Goal: Task Accomplishment & Management: Use online tool/utility

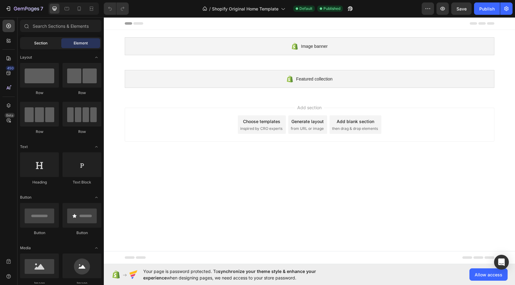
click at [40, 41] on span "Section" at bounding box center [40, 43] width 13 height 6
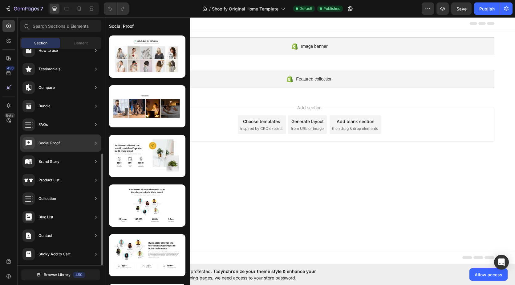
scroll to position [142, 0]
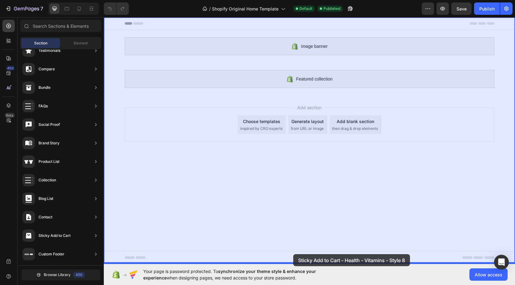
drag, startPoint x: 241, startPoint y: 84, endPoint x: 291, endPoint y: 252, distance: 175.6
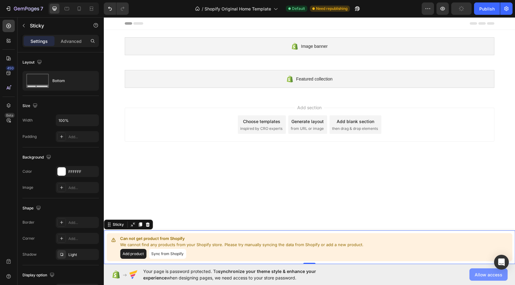
click at [484, 272] on span "Allow access" at bounding box center [488, 274] width 28 height 6
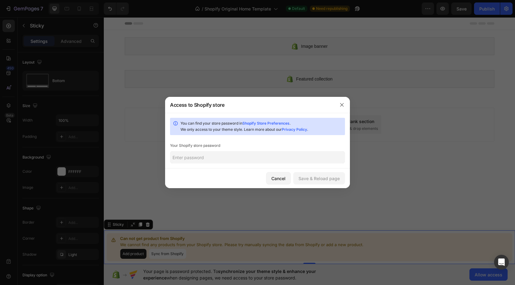
click at [234, 159] on input "text" at bounding box center [257, 157] width 175 height 12
type input "Majesteit12JJ"
click at [321, 173] on button "Save & Reload page" at bounding box center [319, 178] width 52 height 12
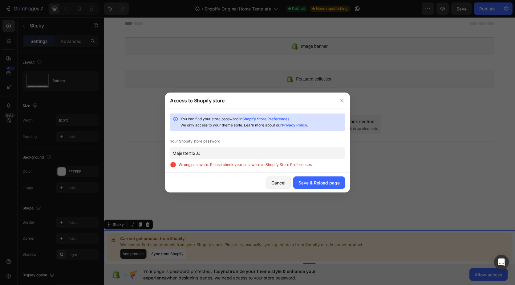
click at [259, 117] on link "Shopify Store Preferences" at bounding box center [265, 118] width 47 height 5
click at [240, 146] on div "You can find your store password in Shopify Store Preferences . We only access …" at bounding box center [257, 140] width 185 height 64
click at [240, 149] on input "Majesteit12JJ" at bounding box center [257, 153] width 175 height 12
drag, startPoint x: 240, startPoint y: 149, endPoint x: 210, endPoint y: 150, distance: 29.6
click at [210, 150] on input "Majesteit12JJ" at bounding box center [257, 153] width 175 height 12
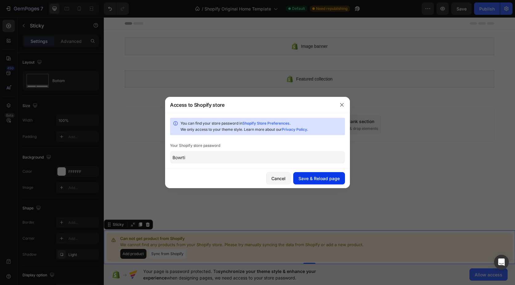
type input "Bowrti"
click at [313, 177] on div "Save & Reload page" at bounding box center [318, 178] width 41 height 6
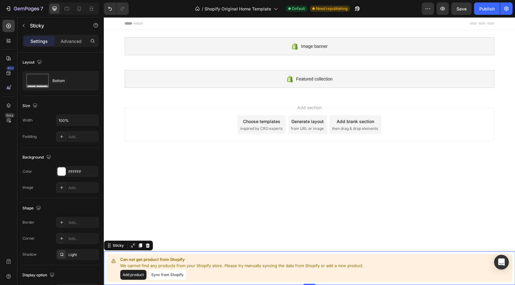
scroll to position [0, 0]
click at [139, 273] on button "Add product" at bounding box center [133, 274] width 26 height 10
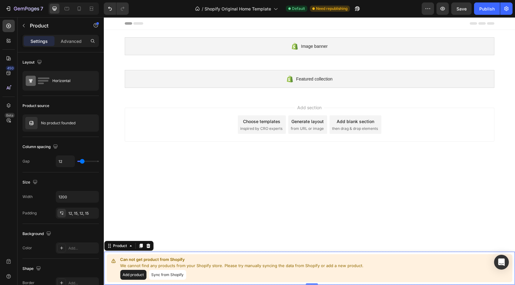
click at [175, 274] on button "Sync from Shopify" at bounding box center [167, 274] width 37 height 10
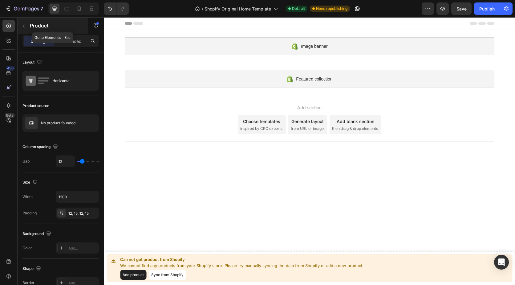
click at [26, 24] on icon "button" at bounding box center [23, 25] width 5 height 5
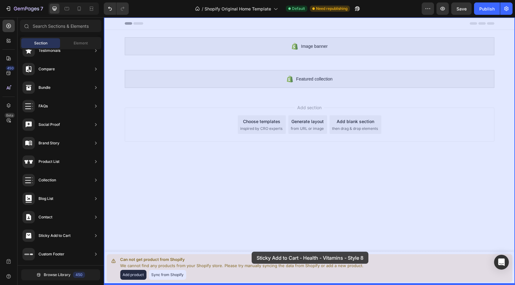
drag, startPoint x: 242, startPoint y: 76, endPoint x: 252, endPoint y: 251, distance: 175.5
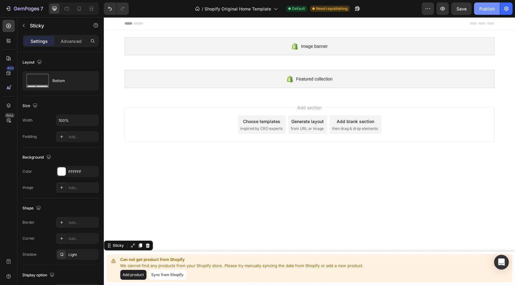
click at [483, 8] on div "Publish" at bounding box center [486, 9] width 15 height 6
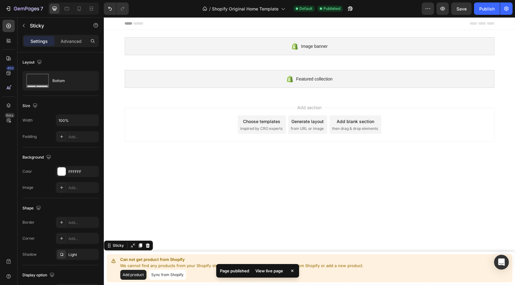
click at [271, 269] on div "View live page" at bounding box center [269, 270] width 35 height 9
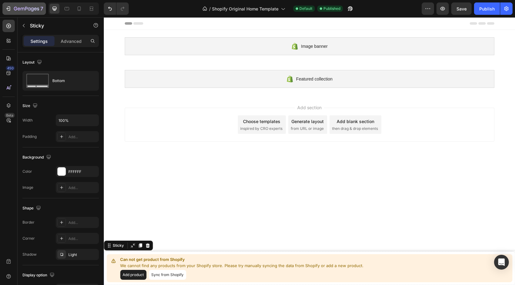
click at [14, 9] on icon "button" at bounding box center [26, 8] width 25 height 5
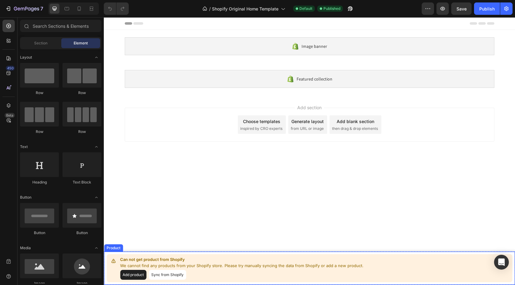
click at [225, 254] on div "Can not get product from Shopify We cannot find any products from your Shopify …" at bounding box center [310, 268] width 406 height 28
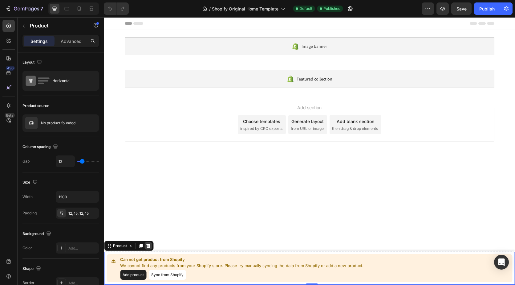
click at [146, 245] on icon at bounding box center [148, 245] width 5 height 5
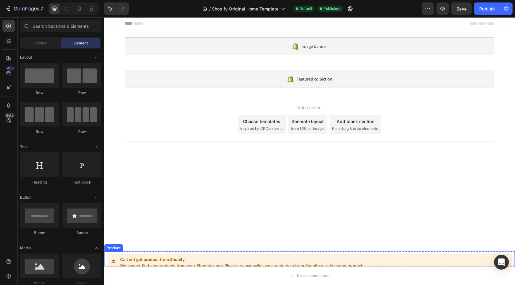
click at [211, 259] on p "Can not get product from Shopify" at bounding box center [241, 259] width 243 height 6
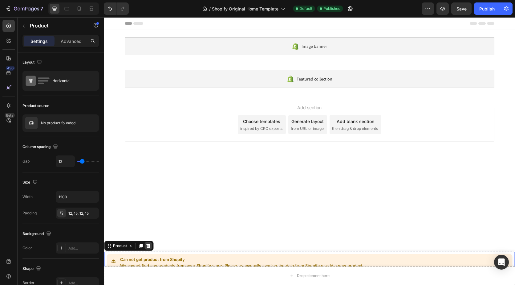
click at [148, 244] on icon at bounding box center [148, 245] width 4 height 4
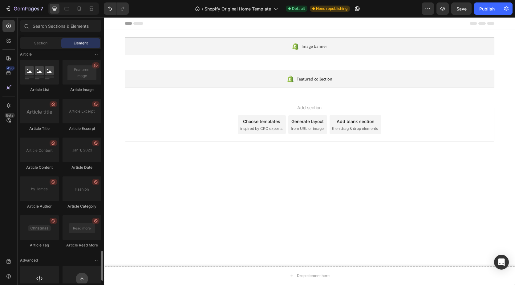
scroll to position [1591, 0]
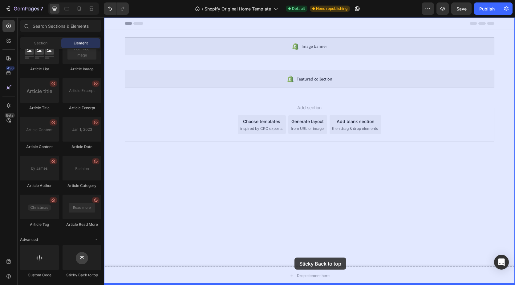
drag, startPoint x: 187, startPoint y: 270, endPoint x: 294, endPoint y: 257, distance: 107.9
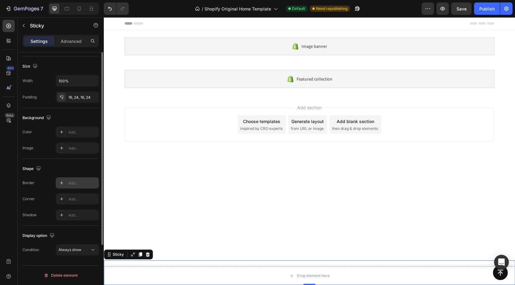
scroll to position [0, 0]
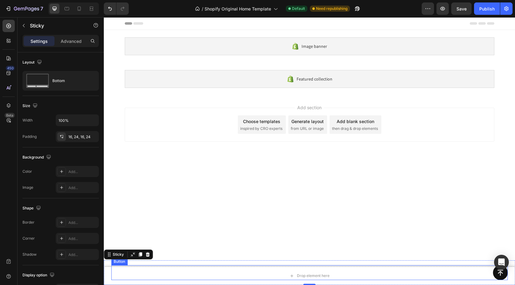
click at [409, 277] on div "Button" at bounding box center [309, 272] width 396 height 15
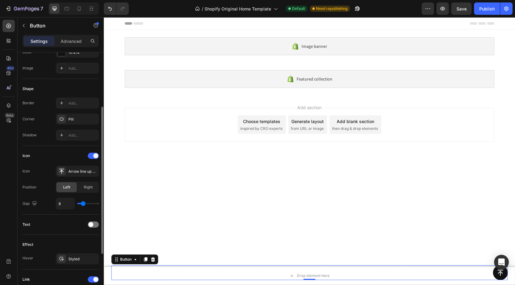
scroll to position [175, 0]
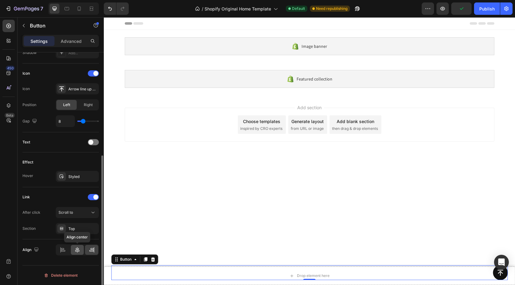
click at [74, 250] on div at bounding box center [77, 249] width 13 height 10
click at [84, 212] on div "Scroll to" at bounding box center [74, 212] width 31 height 6
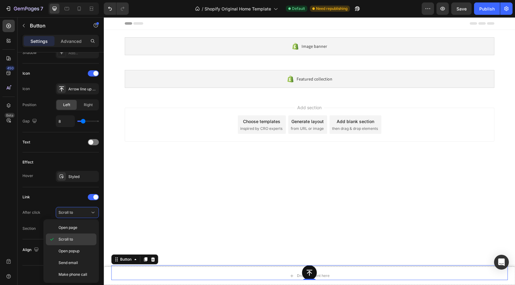
click at [66, 236] on span "Scroll to" at bounding box center [66, 239] width 14 height 6
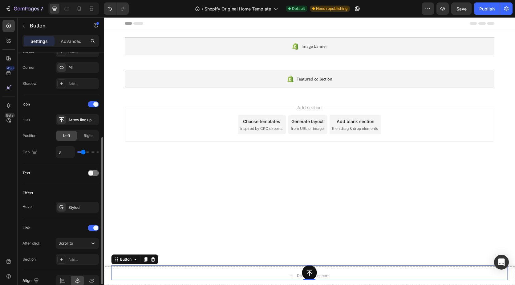
scroll to position [113, 0]
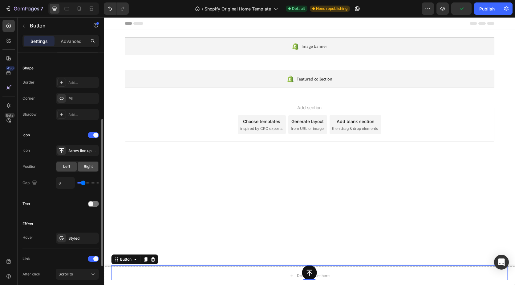
click at [88, 166] on span "Right" at bounding box center [88, 166] width 9 height 6
click at [68, 166] on span "Left" at bounding box center [66, 166] width 7 height 6
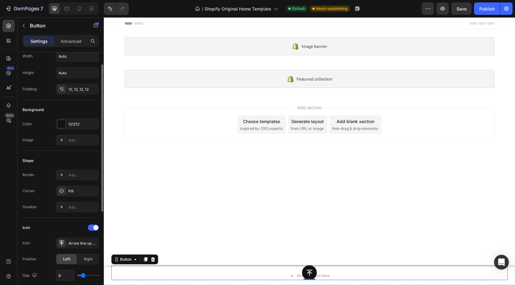
scroll to position [0, 0]
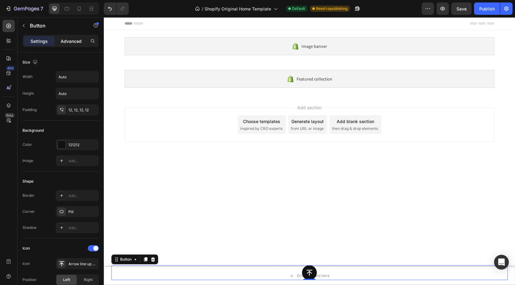
click at [67, 42] on p "Advanced" at bounding box center [71, 41] width 21 height 6
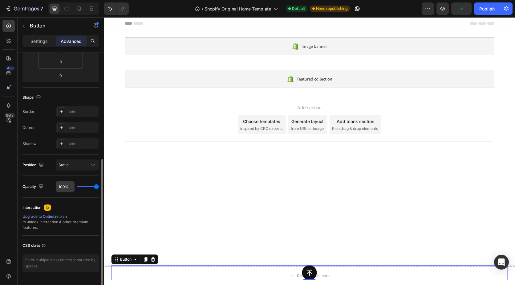
scroll to position [140, 0]
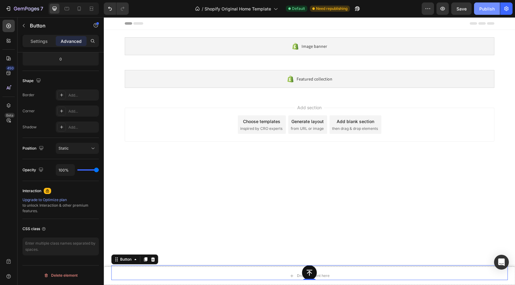
click at [487, 10] on div "Publish" at bounding box center [486, 9] width 15 height 6
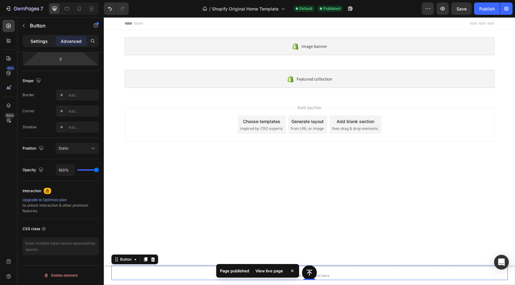
click at [44, 41] on p "Settings" at bounding box center [38, 41] width 17 height 6
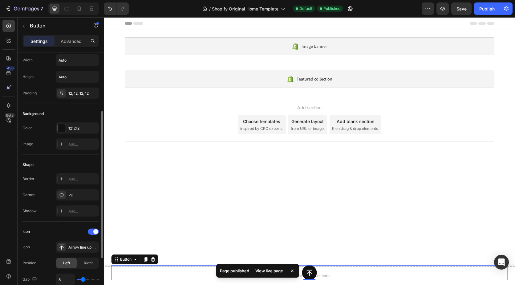
scroll to position [0, 0]
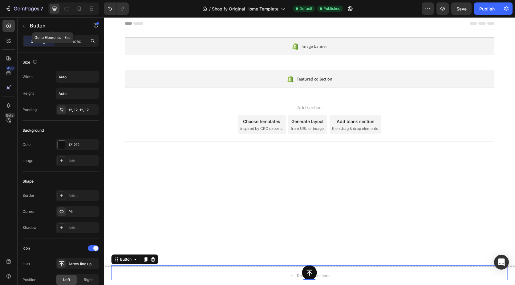
click at [25, 26] on icon "button" at bounding box center [23, 25] width 5 height 5
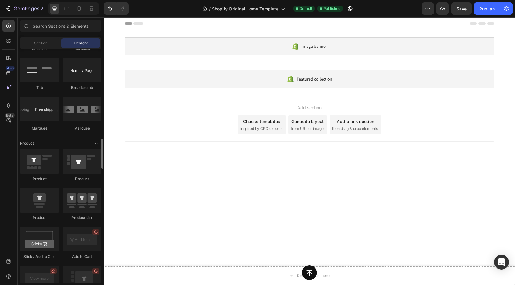
scroll to position [544, 0]
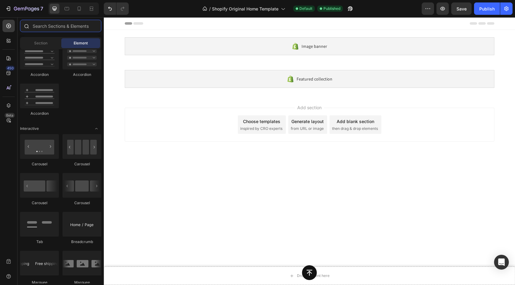
click at [52, 27] on input "text" at bounding box center [60, 26] width 81 height 12
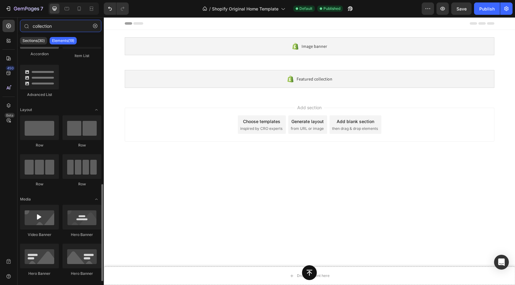
scroll to position [285, 0]
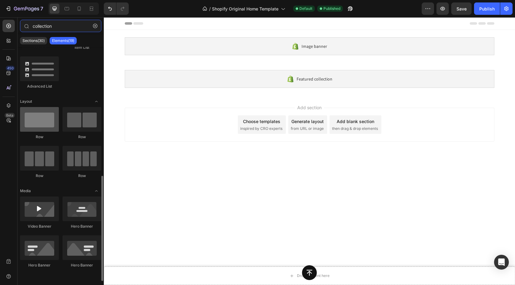
type input "collection"
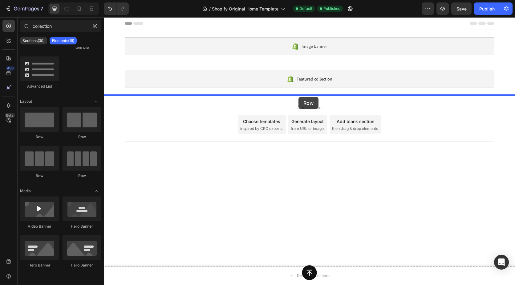
drag, startPoint x: 146, startPoint y: 139, endPoint x: 298, endPoint y: 97, distance: 158.4
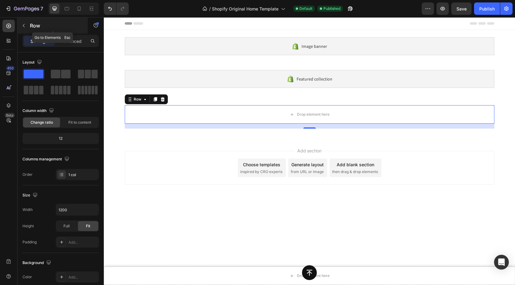
click at [25, 26] on icon "button" at bounding box center [23, 25] width 5 height 5
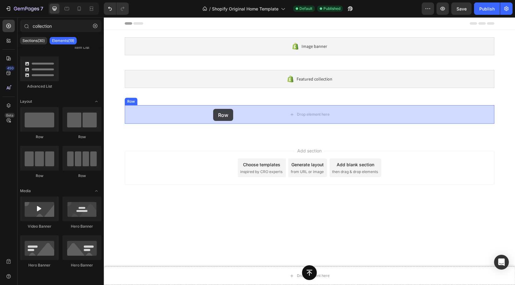
drag, startPoint x: 148, startPoint y: 142, endPoint x: 213, endPoint y: 109, distance: 72.6
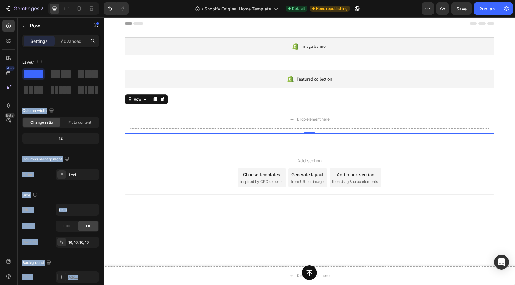
drag, startPoint x: 136, startPoint y: 91, endPoint x: 117, endPoint y: 105, distance: 23.3
click at [155, 120] on div "Drop element here" at bounding box center [310, 119] width 360 height 18
click at [163, 101] on icon at bounding box center [162, 99] width 4 height 4
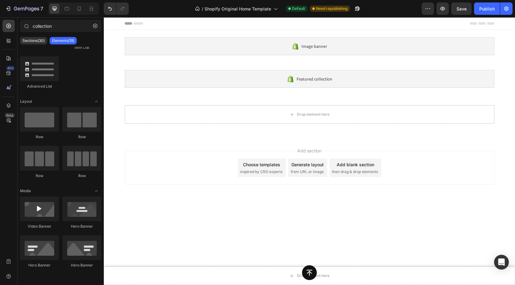
scroll to position [224, 0]
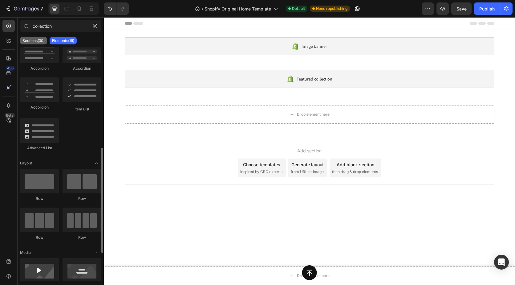
click at [40, 43] on div "Sections(30)" at bounding box center [33, 40] width 27 height 7
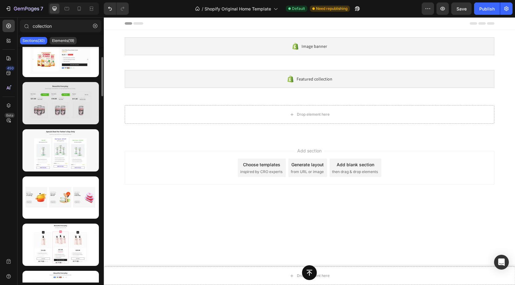
scroll to position [0, 0]
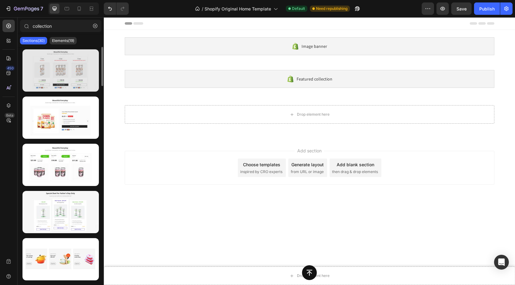
click at [63, 74] on div at bounding box center [60, 70] width 76 height 42
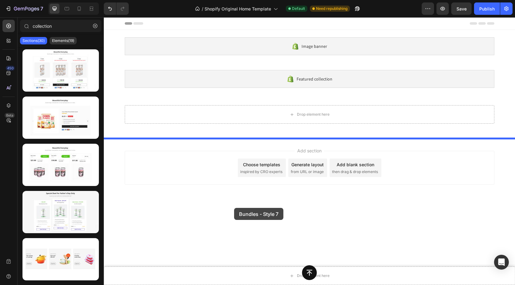
drag, startPoint x: 163, startPoint y: 189, endPoint x: 235, endPoint y: 207, distance: 74.4
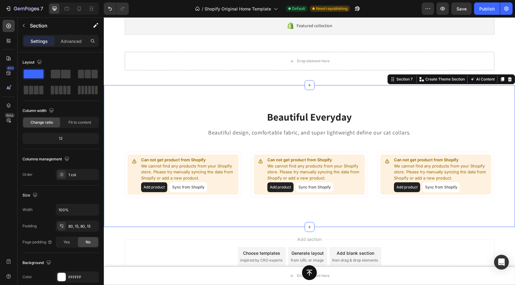
scroll to position [56, 0]
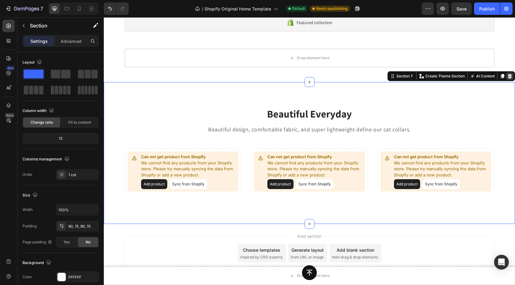
click at [508, 76] on icon at bounding box center [510, 76] width 4 height 4
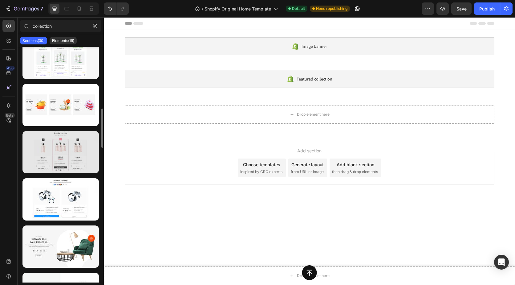
scroll to position [185, 0]
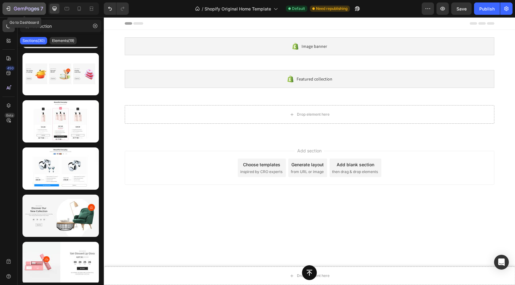
click at [10, 5] on button "7" at bounding box center [23, 8] width 43 height 12
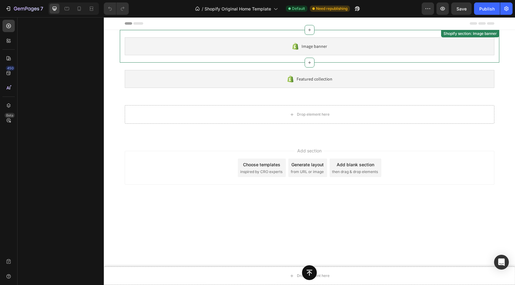
click at [211, 48] on div "Image banner" at bounding box center [309, 46] width 369 height 18
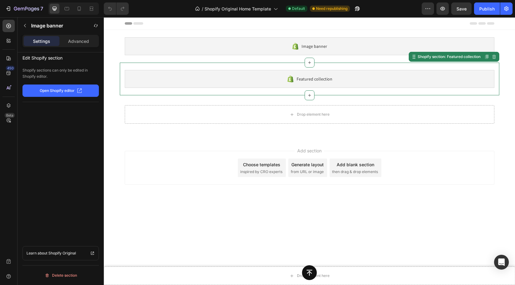
click at [214, 72] on div "Featured collection" at bounding box center [309, 79] width 369 height 18
click at [78, 6] on icon at bounding box center [79, 9] width 6 height 6
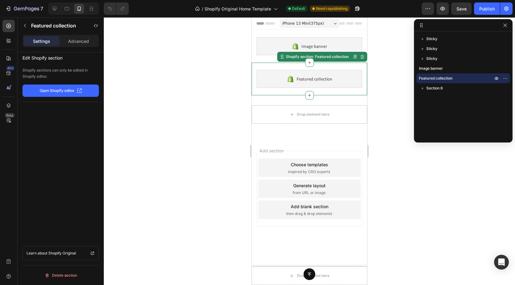
click at [325, 85] on div "Featured collection" at bounding box center [309, 79] width 106 height 18
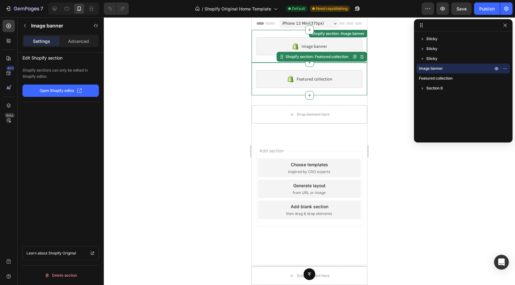
click at [267, 49] on div "Image banner" at bounding box center [309, 46] width 106 height 18
click at [268, 68] on div "Featured collection Shopify section: Featured collection Disabled. Please edit …" at bounding box center [309, 79] width 115 height 33
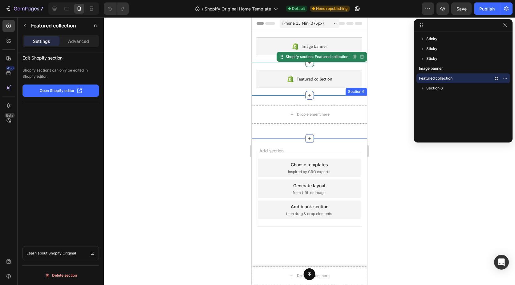
click at [328, 132] on div "Drop element here Row Section 6" at bounding box center [309, 116] width 115 height 43
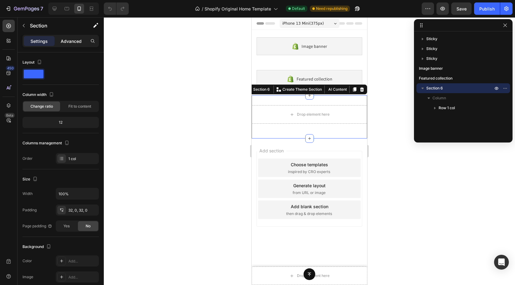
click at [68, 43] on p "Advanced" at bounding box center [71, 41] width 21 height 6
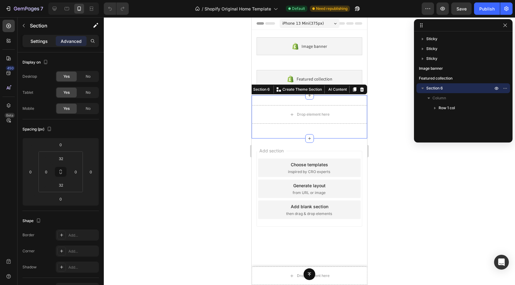
click at [48, 40] on div "Settings" at bounding box center [39, 41] width 31 height 10
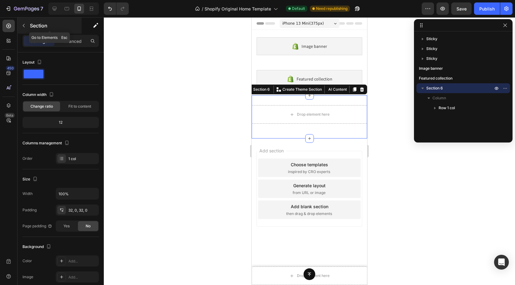
click at [26, 25] on icon "button" at bounding box center [23, 25] width 5 height 5
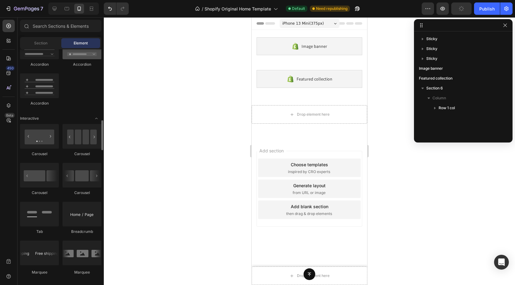
scroll to position [616, 0]
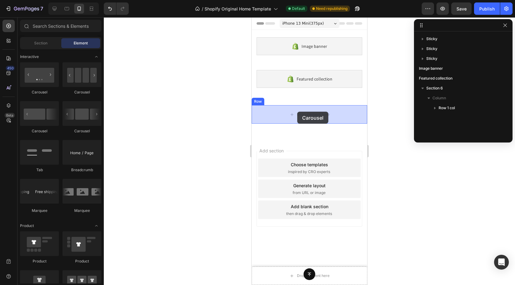
drag, startPoint x: 330, startPoint y: 137, endPoint x: 297, endPoint y: 111, distance: 41.9
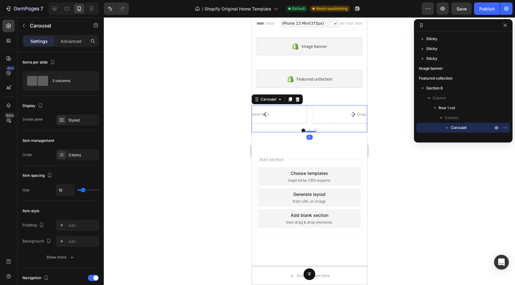
click at [267, 116] on icon "Carousel Back Arrow" at bounding box center [264, 114] width 7 height 7
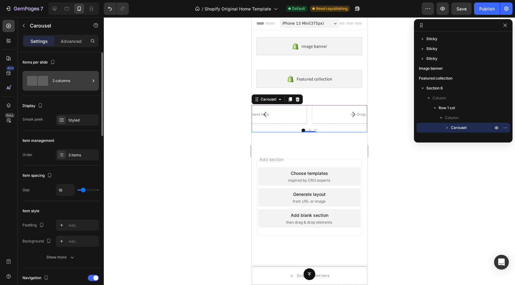
click at [64, 81] on div "2 columns" at bounding box center [71, 81] width 38 height 14
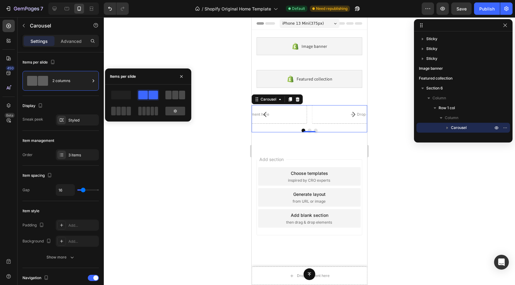
click at [179, 92] on span at bounding box center [182, 95] width 6 height 9
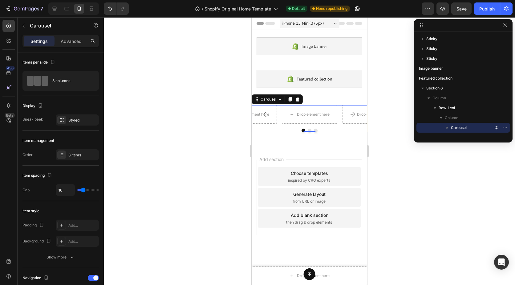
click at [264, 116] on icon "Carousel Back Arrow" at bounding box center [264, 114] width 7 height 7
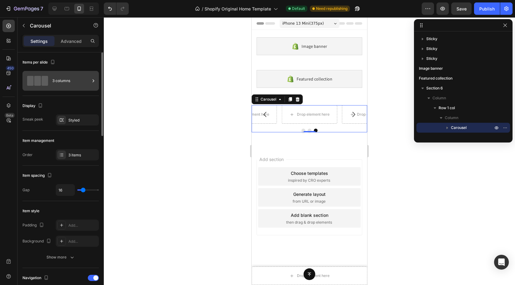
click at [76, 84] on div "3 columns" at bounding box center [71, 81] width 38 height 14
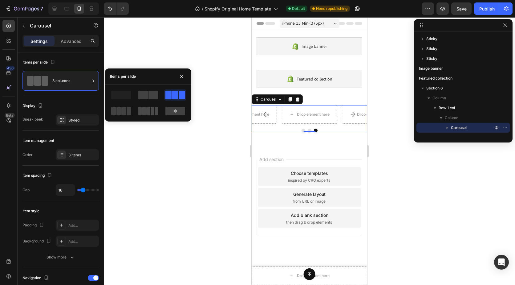
click at [142, 108] on span at bounding box center [139, 111] width 3 height 9
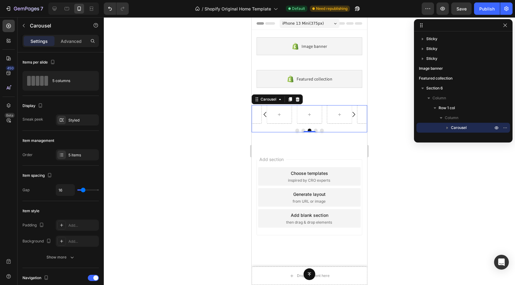
click at [264, 115] on icon "Carousel Back Arrow" at bounding box center [264, 114] width 7 height 7
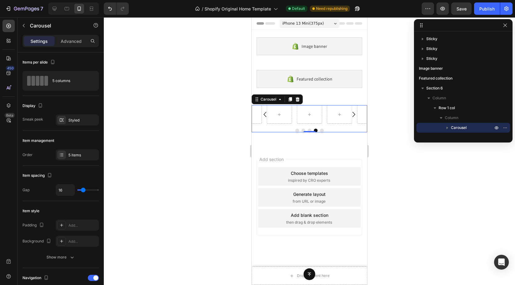
click at [264, 115] on icon "Carousel Back Arrow" at bounding box center [264, 114] width 7 height 7
click at [218, 131] on div at bounding box center [309, 150] width 411 height 267
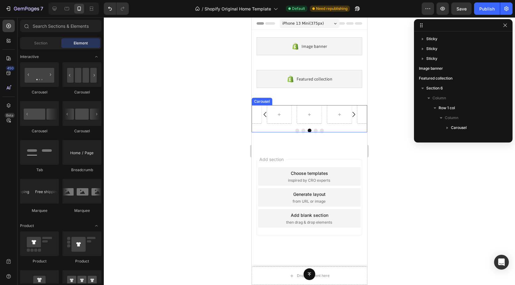
click at [280, 125] on div "Carousel" at bounding box center [309, 118] width 115 height 27
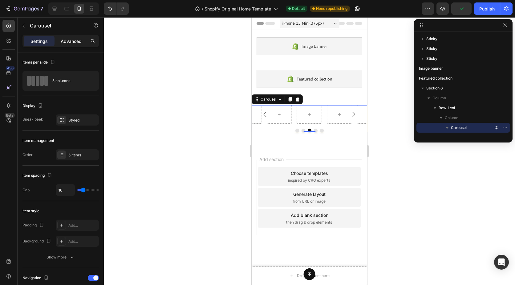
click at [65, 43] on p "Advanced" at bounding box center [71, 41] width 21 height 6
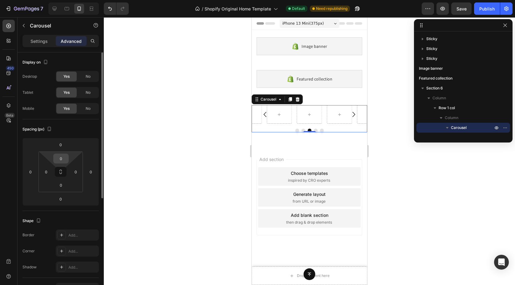
click at [63, 155] on input "0" at bounding box center [61, 158] width 12 height 9
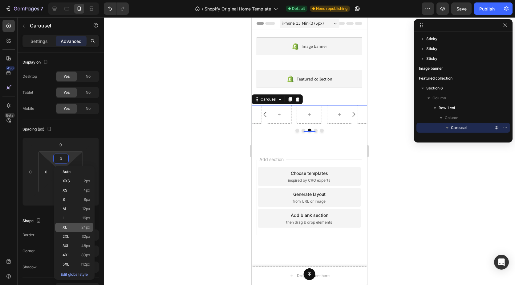
click at [82, 223] on div "XL 24px" at bounding box center [74, 226] width 38 height 9
type input "24"
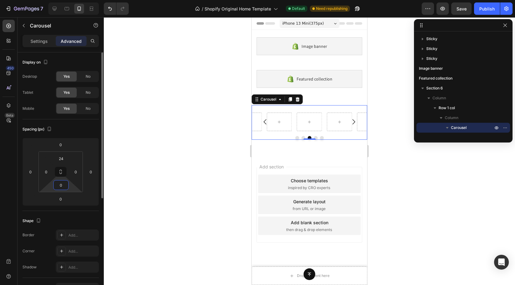
click at [67, 187] on input "0" at bounding box center [61, 184] width 12 height 9
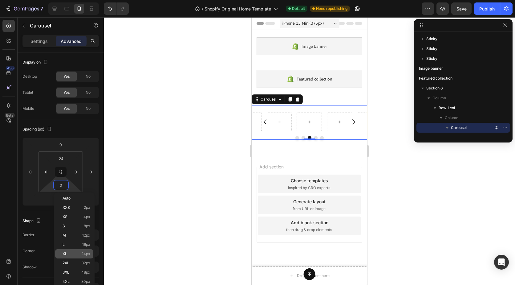
click at [78, 251] on div "XL 24px" at bounding box center [74, 253] width 38 height 9
type input "24"
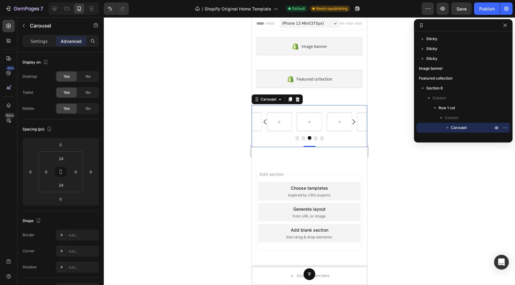
drag, startPoint x: 165, startPoint y: 86, endPoint x: 169, endPoint y: 86, distance: 3.7
click at [167, 86] on div at bounding box center [309, 150] width 411 height 267
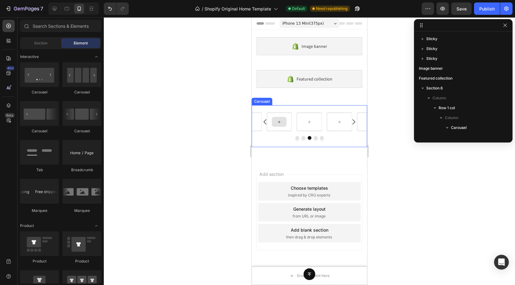
click at [278, 120] on icon at bounding box center [279, 121] width 5 height 5
click at [274, 137] on div at bounding box center [309, 138] width 115 height 4
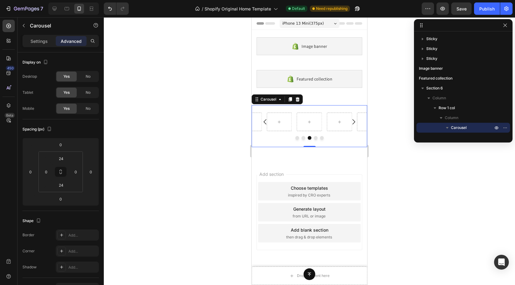
click at [293, 119] on div at bounding box center [309, 121] width 115 height 18
click at [65, 161] on input "24" at bounding box center [61, 158] width 12 height 9
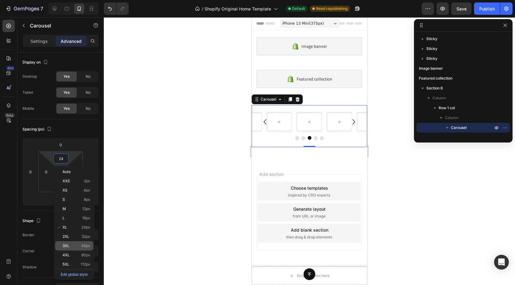
click at [86, 249] on div "3XL 48px" at bounding box center [74, 245] width 38 height 9
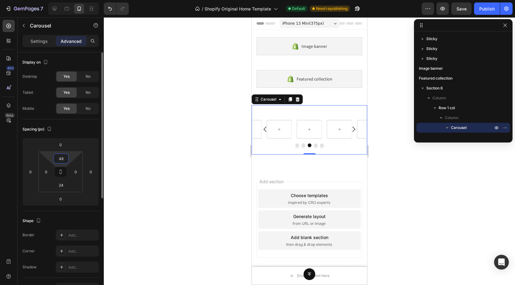
click at [61, 162] on input "48" at bounding box center [61, 158] width 12 height 9
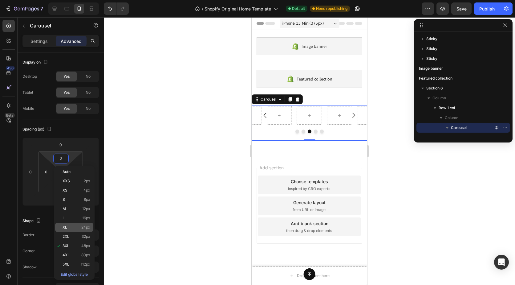
click at [81, 224] on div "XL 24px" at bounding box center [74, 226] width 38 height 9
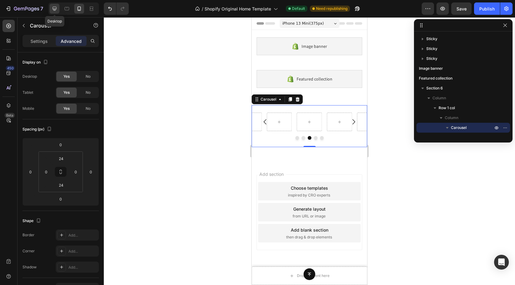
click at [54, 9] on icon at bounding box center [55, 9] width 4 height 4
type input "0"
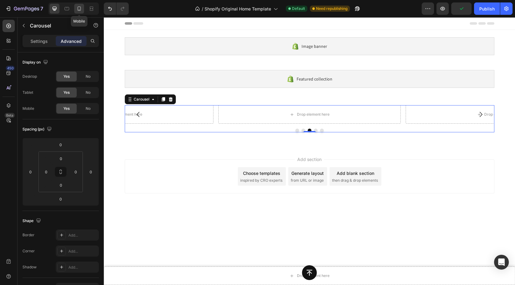
click at [81, 9] on icon at bounding box center [79, 8] width 3 height 4
type input "24"
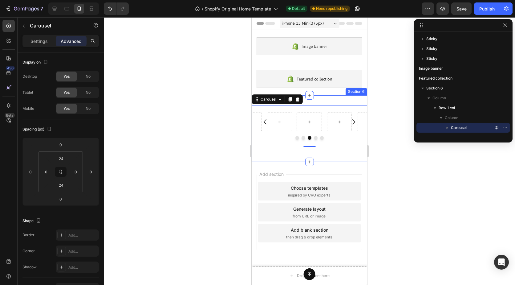
click at [217, 155] on div at bounding box center [309, 150] width 411 height 267
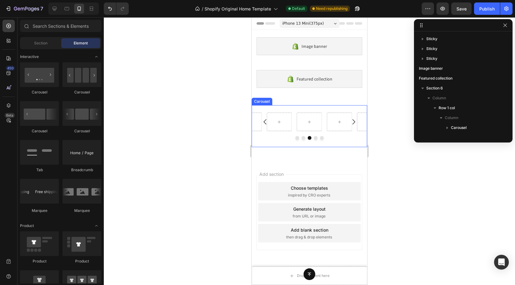
click at [264, 120] on icon "Carousel Back Arrow" at bounding box center [264, 121] width 7 height 7
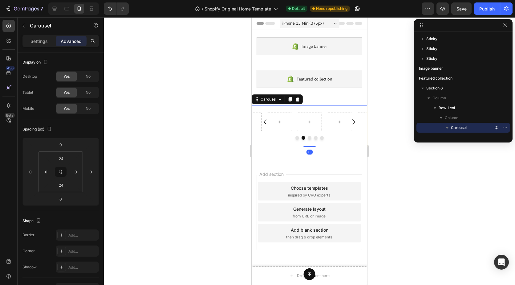
click at [265, 122] on icon "Carousel Back Arrow" at bounding box center [264, 121] width 7 height 7
click at [266, 123] on icon "Carousel Back Arrow" at bounding box center [264, 121] width 7 height 7
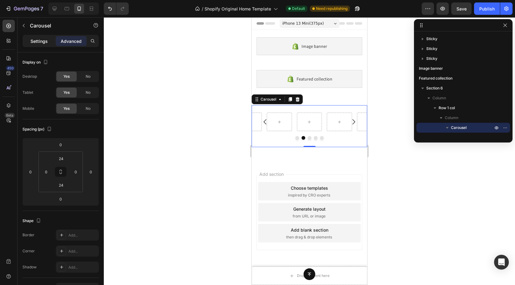
click at [44, 41] on p "Settings" at bounding box center [38, 41] width 17 height 6
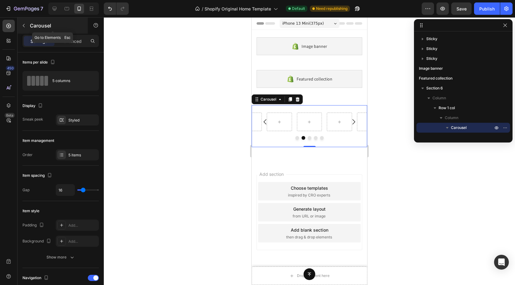
click at [26, 26] on button "button" at bounding box center [24, 26] width 10 height 10
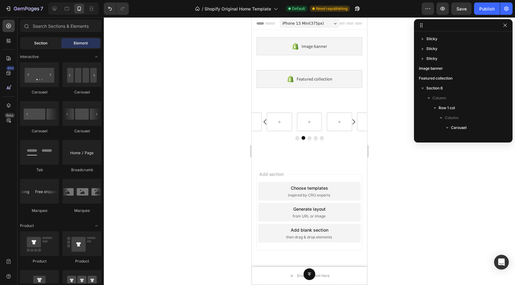
click at [44, 41] on span "Section" at bounding box center [40, 43] width 13 height 6
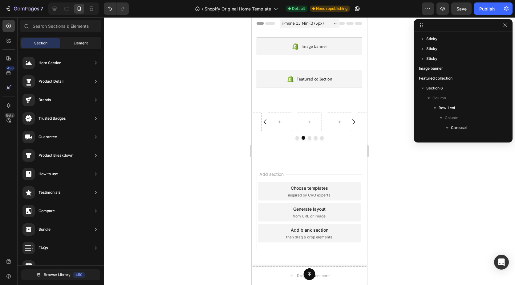
click at [74, 45] on span "Element" at bounding box center [81, 43] width 14 height 6
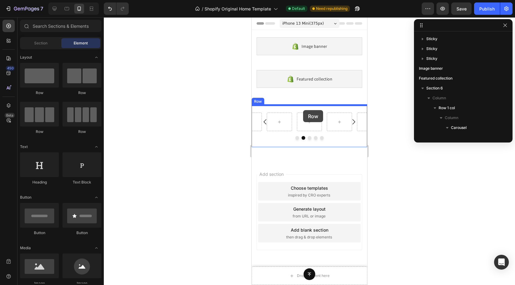
drag, startPoint x: 288, startPoint y: 95, endPoint x: 303, endPoint y: 110, distance: 21.3
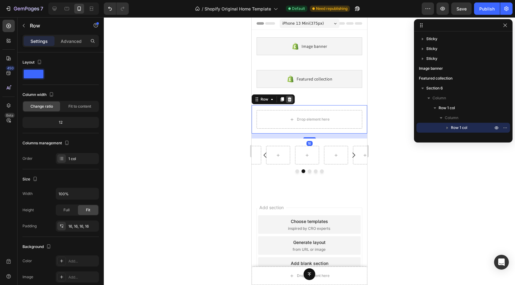
click at [289, 100] on icon at bounding box center [290, 99] width 4 height 4
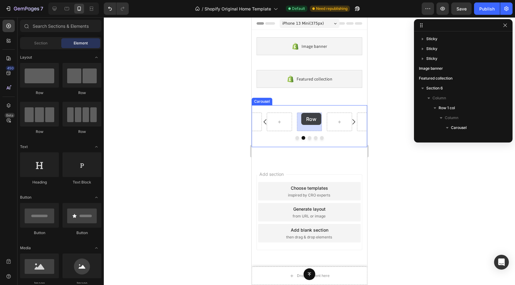
drag, startPoint x: 299, startPoint y: 104, endPoint x: 301, endPoint y: 113, distance: 9.2
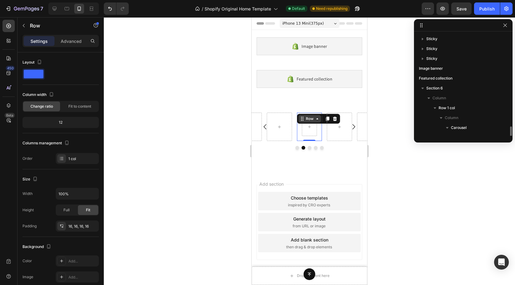
scroll to position [56, 0]
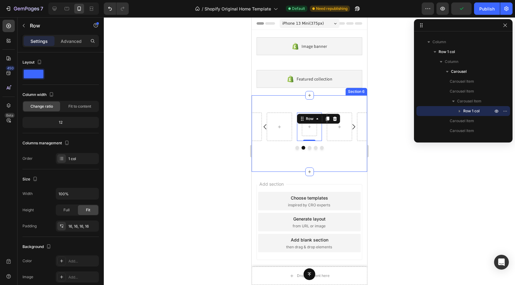
click at [325, 161] on div "Row 0 [GEOGRAPHIC_DATA]" at bounding box center [309, 133] width 115 height 57
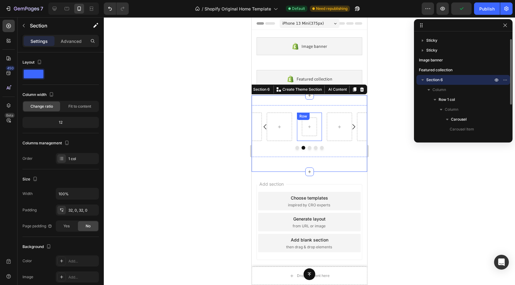
click at [310, 133] on div at bounding box center [309, 126] width 15 height 18
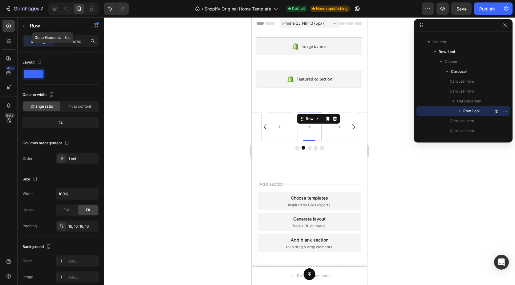
click at [28, 25] on button "button" at bounding box center [24, 26] width 10 height 10
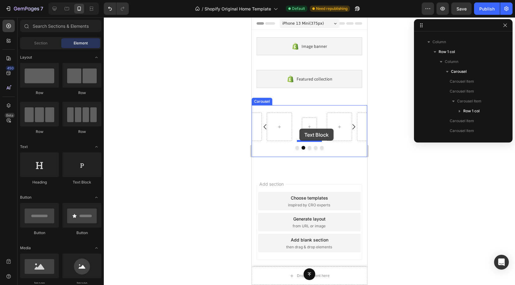
drag, startPoint x: 331, startPoint y: 179, endPoint x: 299, endPoint y: 128, distance: 59.8
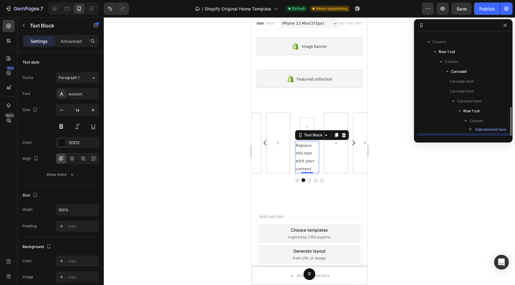
scroll to position [83, 0]
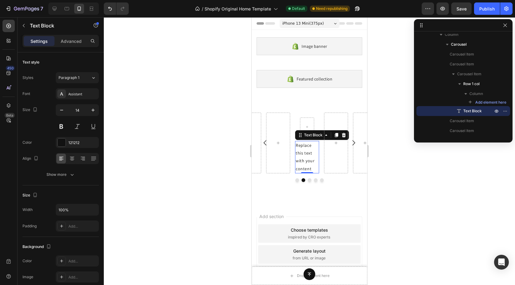
click at [309, 169] on div "Replace this text with your content" at bounding box center [307, 157] width 24 height 32
click at [312, 168] on p "Replace this text with your content" at bounding box center [307, 156] width 23 height 31
drag, startPoint x: 312, startPoint y: 168, endPoint x: 297, endPoint y: 146, distance: 26.9
click at [297, 146] on p "Replace this text with your content" at bounding box center [307, 156] width 23 height 31
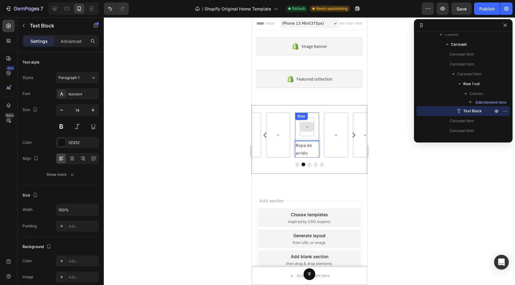
click at [307, 125] on icon at bounding box center [307, 126] width 4 height 5
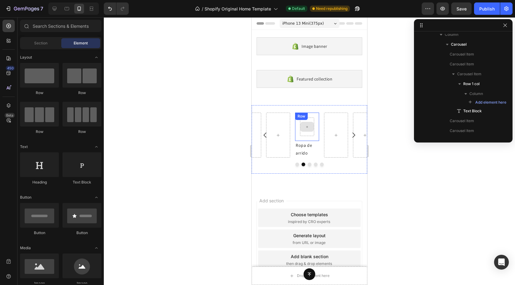
click at [306, 134] on div at bounding box center [307, 126] width 14 height 18
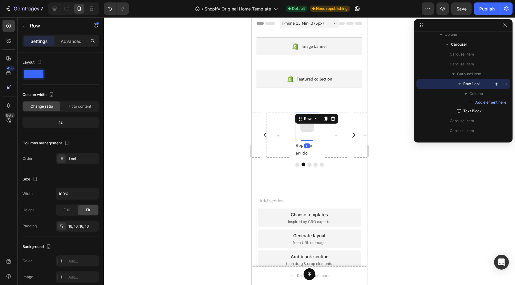
click at [311, 129] on div at bounding box center [307, 127] width 14 height 10
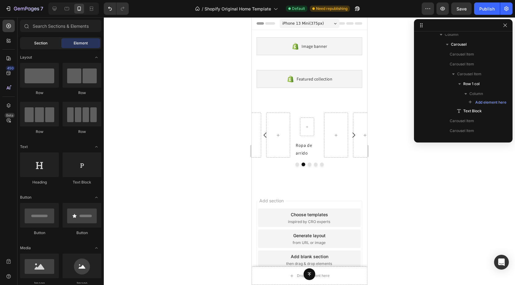
click at [46, 46] on div "Section" at bounding box center [40, 43] width 39 height 10
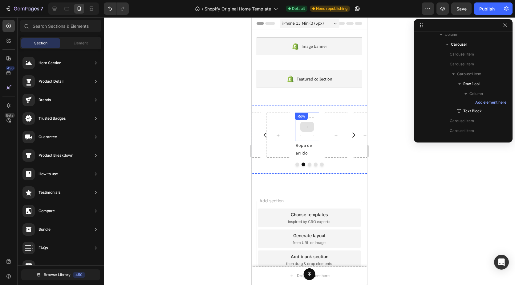
click at [307, 127] on icon at bounding box center [307, 127] width 2 height 2
click at [307, 127] on icon at bounding box center [307, 126] width 4 height 5
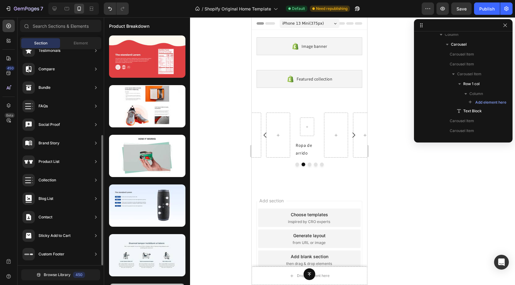
scroll to position [111, 0]
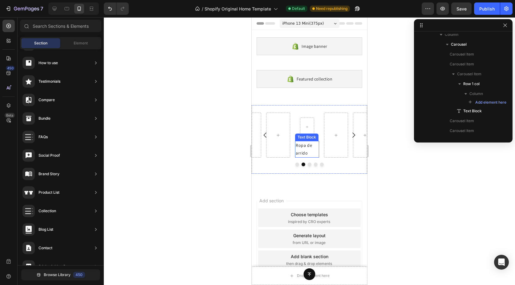
click at [306, 153] on p "Ropa de arrido" at bounding box center [307, 148] width 23 height 15
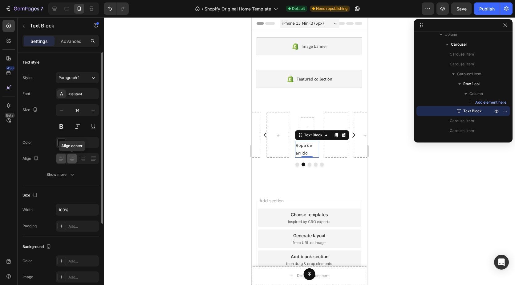
click at [69, 160] on icon at bounding box center [72, 158] width 6 height 6
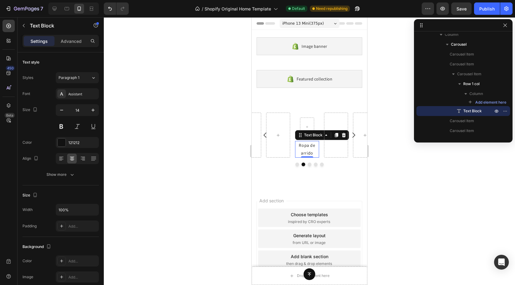
click at [224, 182] on div at bounding box center [309, 150] width 411 height 267
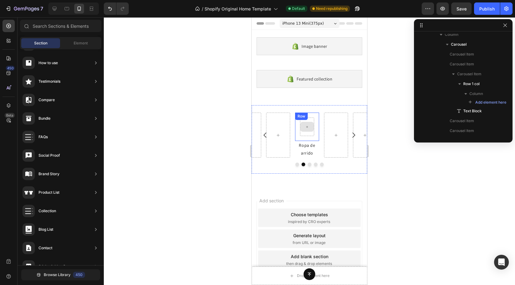
click at [305, 130] on div at bounding box center [307, 127] width 14 height 10
click at [309, 135] on div at bounding box center [307, 126] width 14 height 18
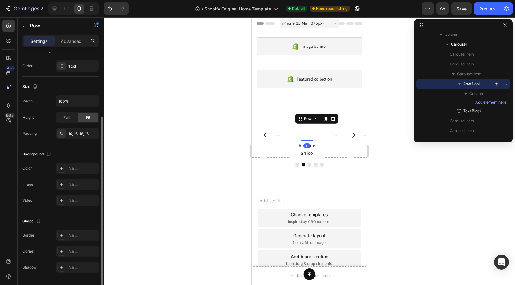
scroll to position [110, 0]
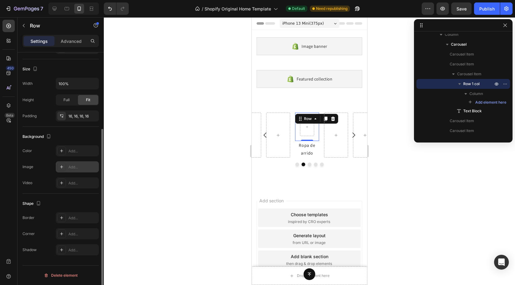
click at [67, 167] on div "Add..." at bounding box center [77, 166] width 43 height 11
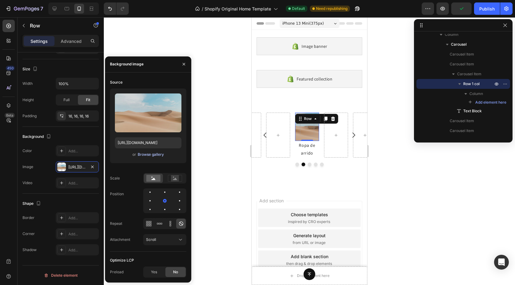
click at [139, 153] on div "Browse gallery" at bounding box center [151, 154] width 26 height 6
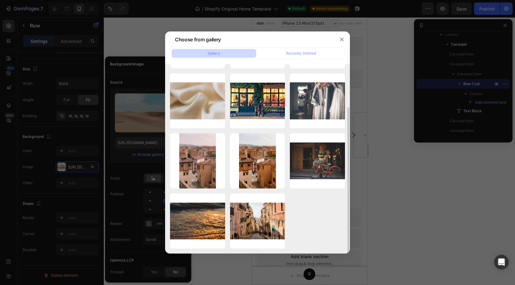
scroll to position [0, 0]
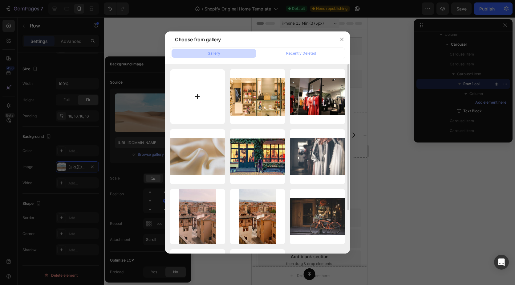
click at [196, 95] on input "file" at bounding box center [197, 96] width 55 height 55
type input "C:\fakepath\pexels-berlinerlights-33579501.jpg"
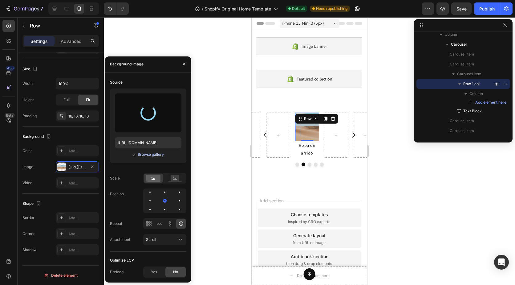
type input "[URL][DOMAIN_NAME]"
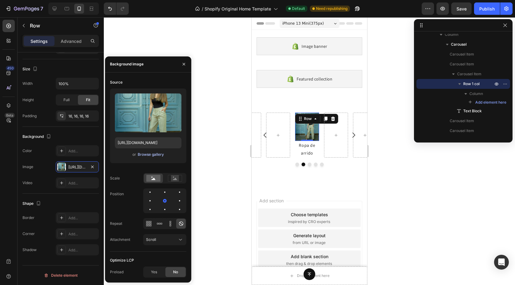
click at [157, 152] on div "Browse gallery" at bounding box center [151, 154] width 26 height 6
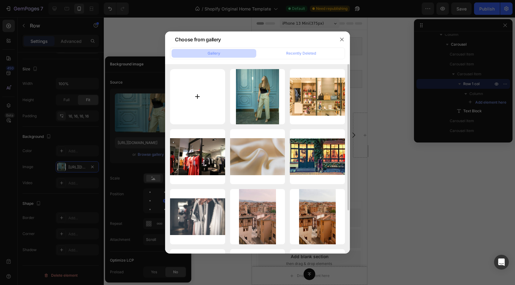
click at [197, 97] on input "file" at bounding box center [197, 96] width 55 height 55
type input "C:\fakepath\pexels-vlad-deep-29415806-10415854.jpg"
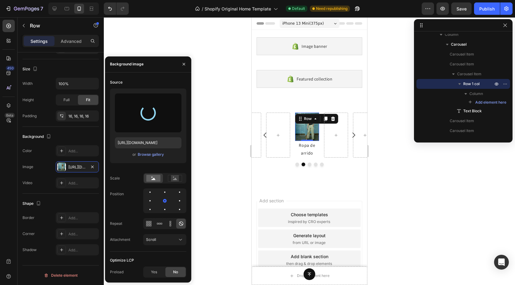
type input "[URL][DOMAIN_NAME]"
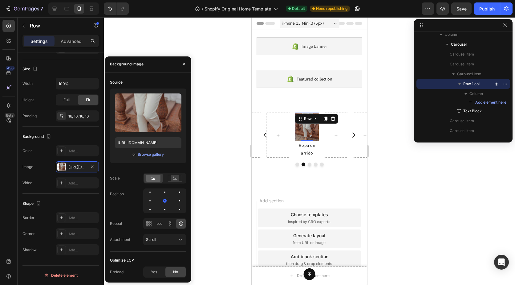
click at [398, 174] on div at bounding box center [309, 150] width 411 height 267
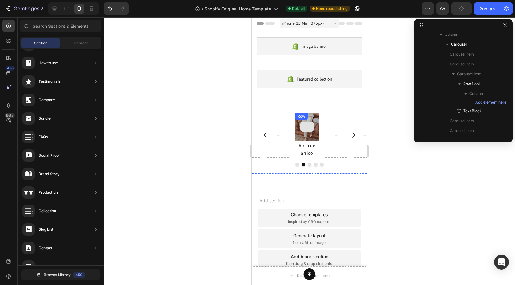
click at [311, 131] on div at bounding box center [307, 127] width 14 height 10
click at [314, 132] on div at bounding box center [307, 126] width 14 height 18
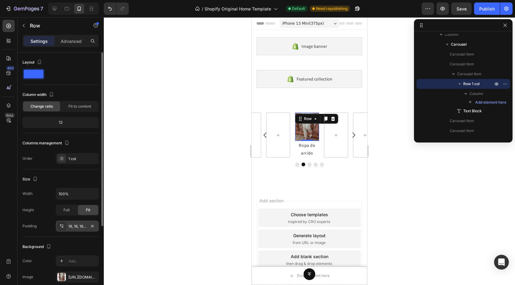
click at [83, 224] on div "16, 16, 16, 16" at bounding box center [77, 226] width 18 height 6
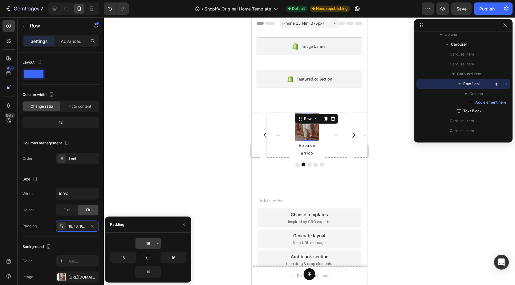
click at [151, 243] on input "16" at bounding box center [147, 242] width 25 height 11
type input "20"
click at [174, 256] on input "16" at bounding box center [173, 257] width 25 height 11
type input "20"
click at [132, 258] on icon "button" at bounding box center [132, 257] width 5 height 5
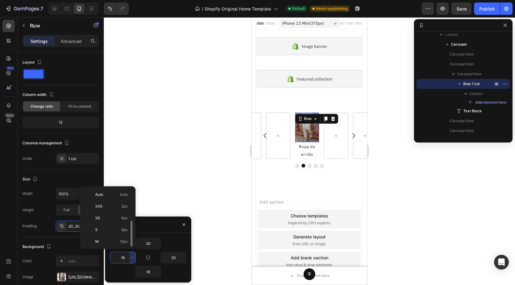
scroll to position [22, 0]
click at [126, 258] on input "16" at bounding box center [122, 257] width 25 height 11
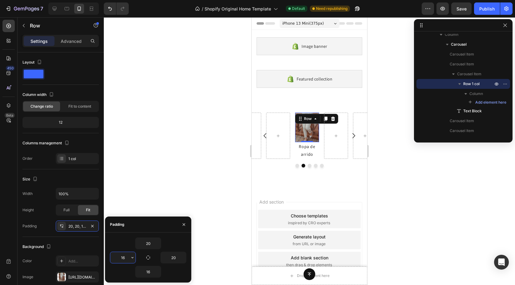
click at [127, 257] on input "16" at bounding box center [122, 257] width 25 height 11
click at [131, 258] on icon "button" at bounding box center [132, 257] width 5 height 5
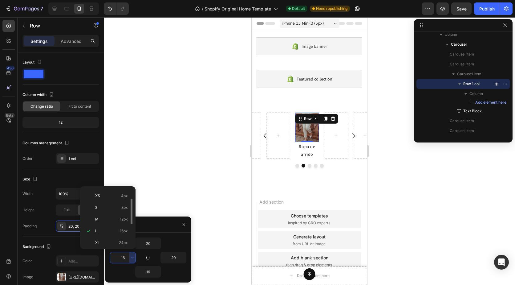
click at [123, 240] on span "24px" at bounding box center [123, 243] width 9 height 6
type input "24"
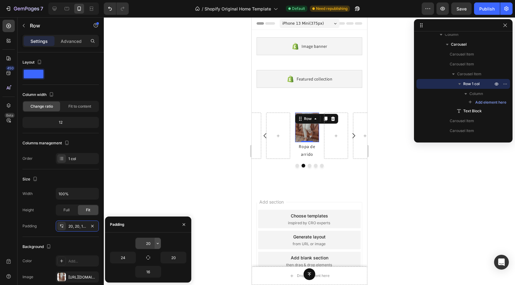
click at [158, 244] on icon "button" at bounding box center [157, 242] width 5 height 5
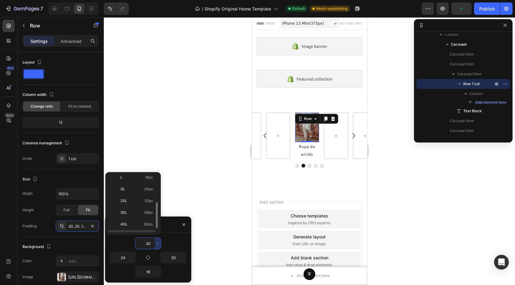
scroll to position [71, 0]
click at [147, 185] on div "XL 24px" at bounding box center [132, 191] width 48 height 12
type input "24"
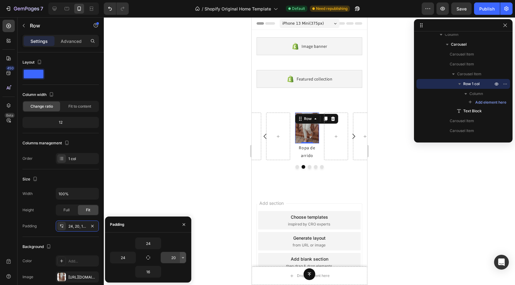
click at [183, 258] on icon "button" at bounding box center [182, 257] width 5 height 5
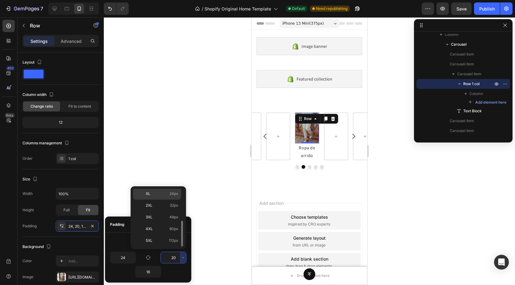
click at [174, 194] on span "24px" at bounding box center [173, 194] width 9 height 6
type input "24"
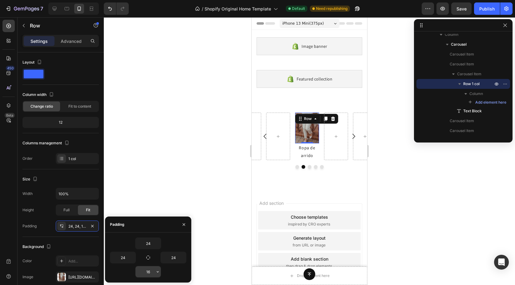
click at [155, 271] on icon "button" at bounding box center [157, 271] width 5 height 5
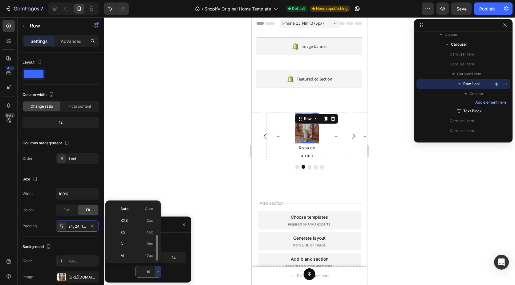
scroll to position [22, 0]
click at [150, 254] on span "24px" at bounding box center [148, 257] width 9 height 6
type input "24"
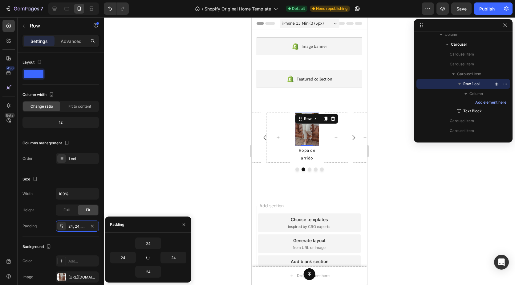
click at [152, 179] on div at bounding box center [309, 150] width 411 height 267
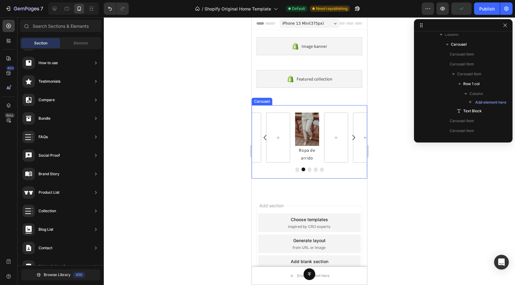
click at [350, 136] on icon "Carousel Next Arrow" at bounding box center [353, 137] width 7 height 7
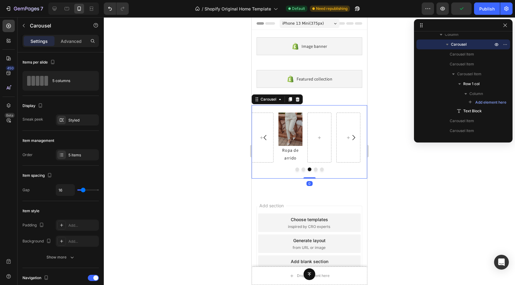
click at [350, 136] on icon "Carousel Next Arrow" at bounding box center [353, 137] width 7 height 7
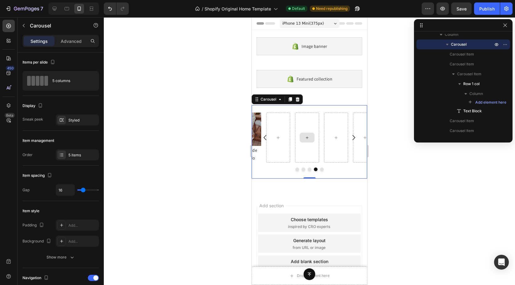
click at [263, 136] on icon "Carousel Back Arrow" at bounding box center [264, 137] width 7 height 7
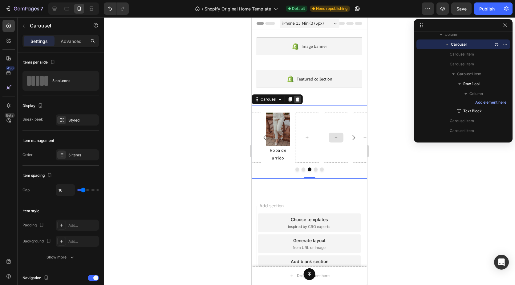
click at [295, 100] on icon at bounding box center [297, 99] width 5 height 5
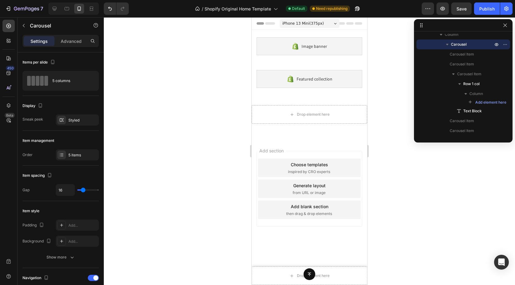
scroll to position [0, 0]
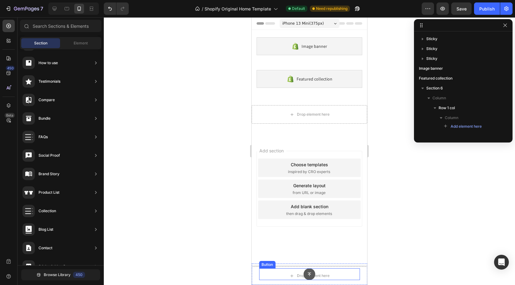
click at [310, 274] on icon at bounding box center [309, 273] width 3 height 3
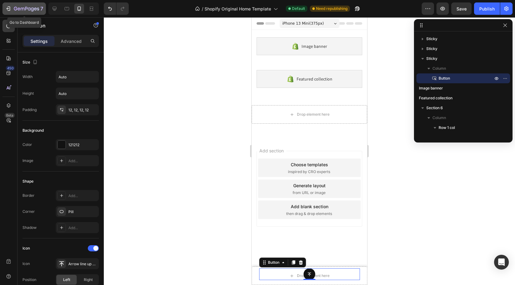
click at [6, 8] on icon "button" at bounding box center [8, 9] width 6 height 6
